Goal: Task Accomplishment & Management: Use online tool/utility

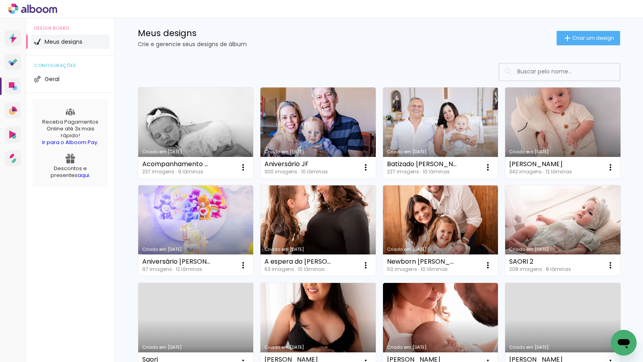
scroll to position [14, 0]
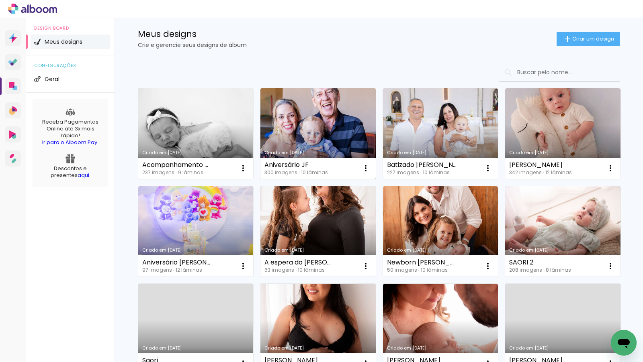
click at [294, 160] on div "Aniversário JF 300 imagens ∙ 10 lâminas Abrir Fazer uma cópia Excluir" at bounding box center [317, 168] width 115 height 21
click at [295, 163] on div "Aniversário JF" at bounding box center [295, 165] width 63 height 6
click at [326, 148] on link "Criado em [DATE]" at bounding box center [317, 133] width 115 height 91
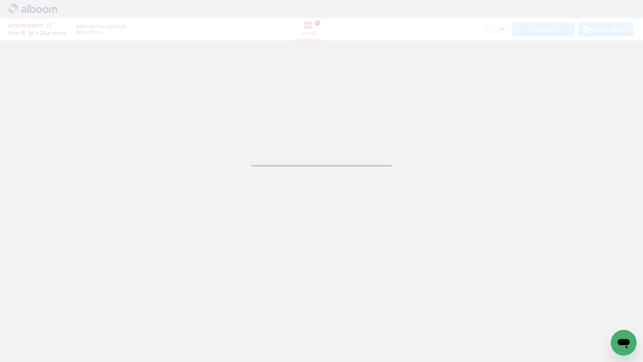
type input "JPG"
type input "Alta, 300 DPI"
